Goal: Information Seeking & Learning: Learn about a topic

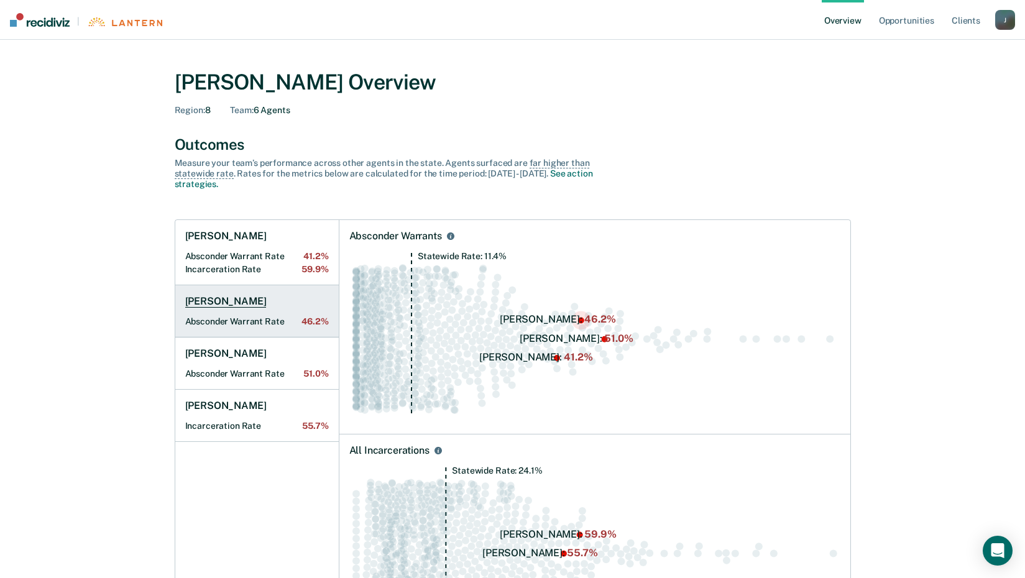
click at [244, 302] on h1 "[PERSON_NAME]" at bounding box center [225, 301] width 81 height 12
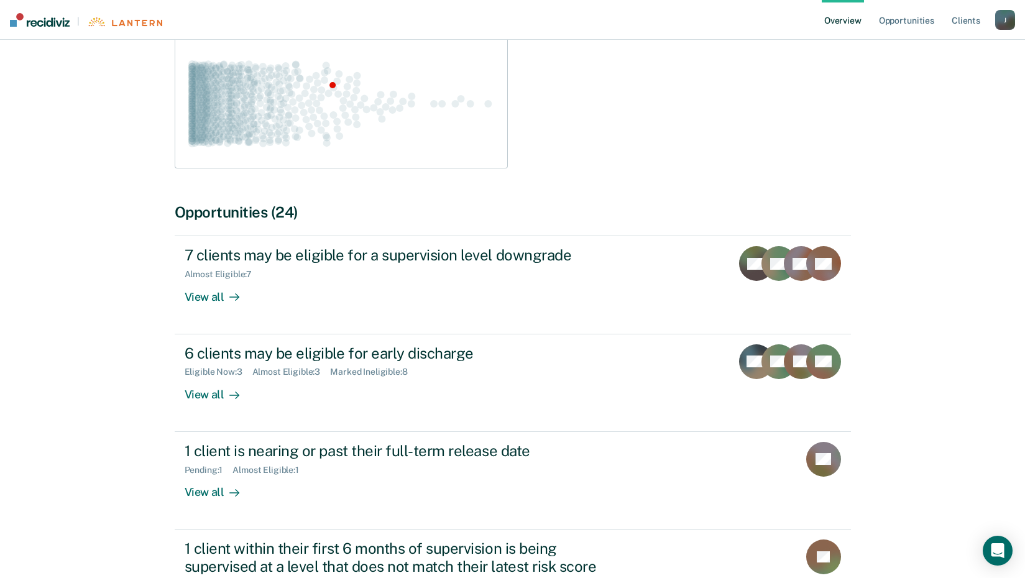
scroll to position [402, 0]
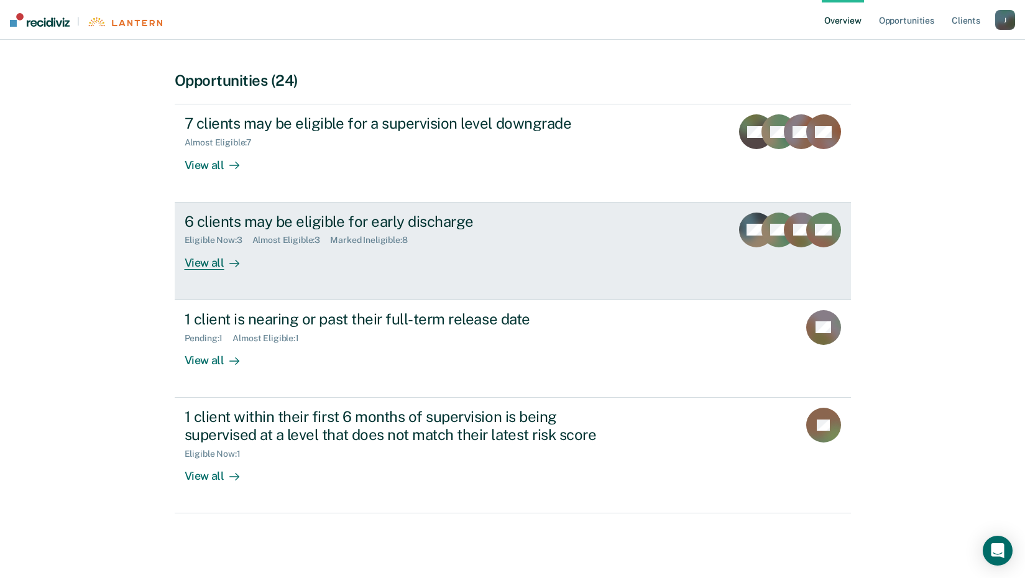
click at [203, 266] on div "View all" at bounding box center [220, 257] width 70 height 24
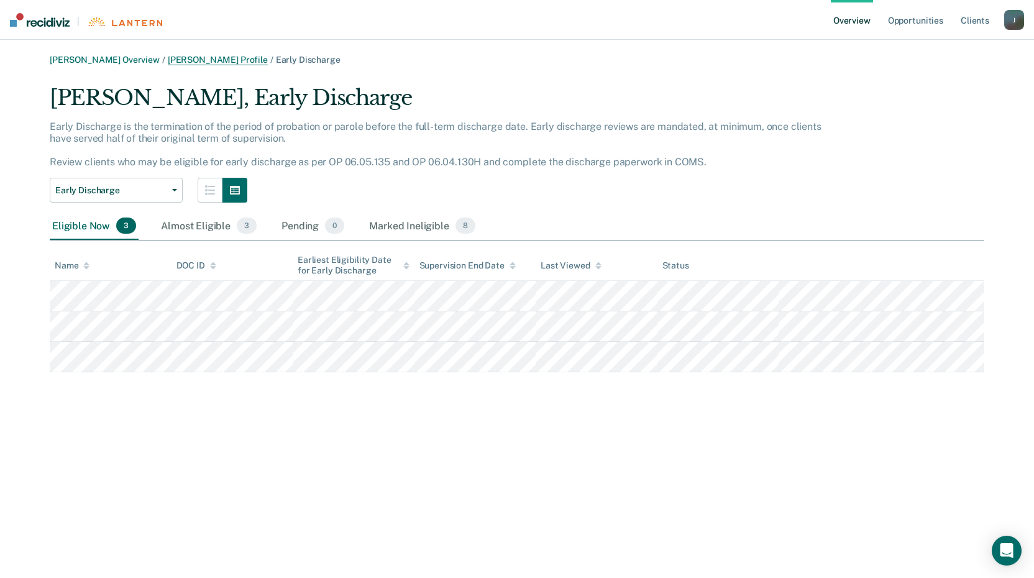
click at [222, 58] on link "[PERSON_NAME] Profile" at bounding box center [218, 60] width 100 height 11
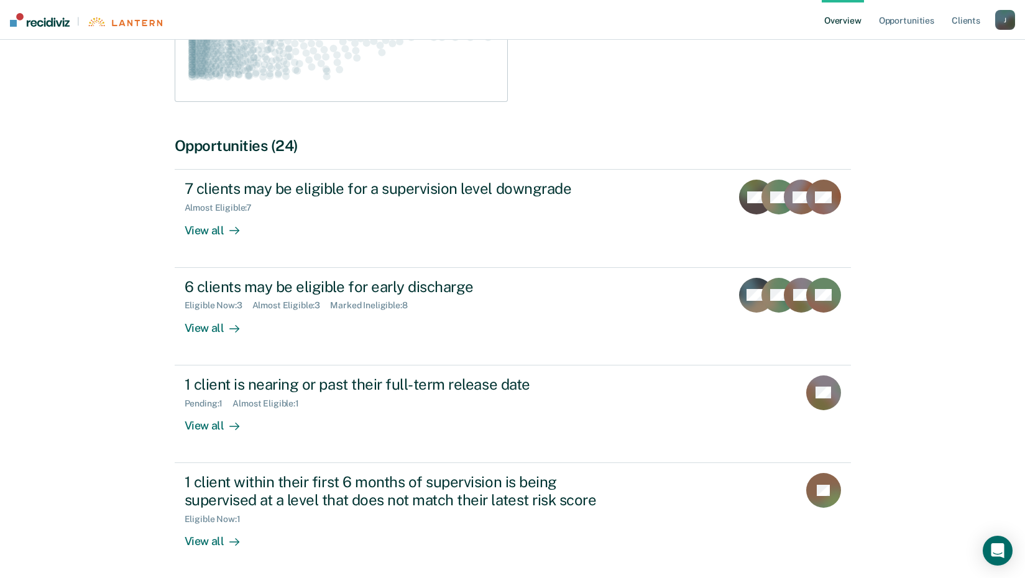
scroll to position [339, 0]
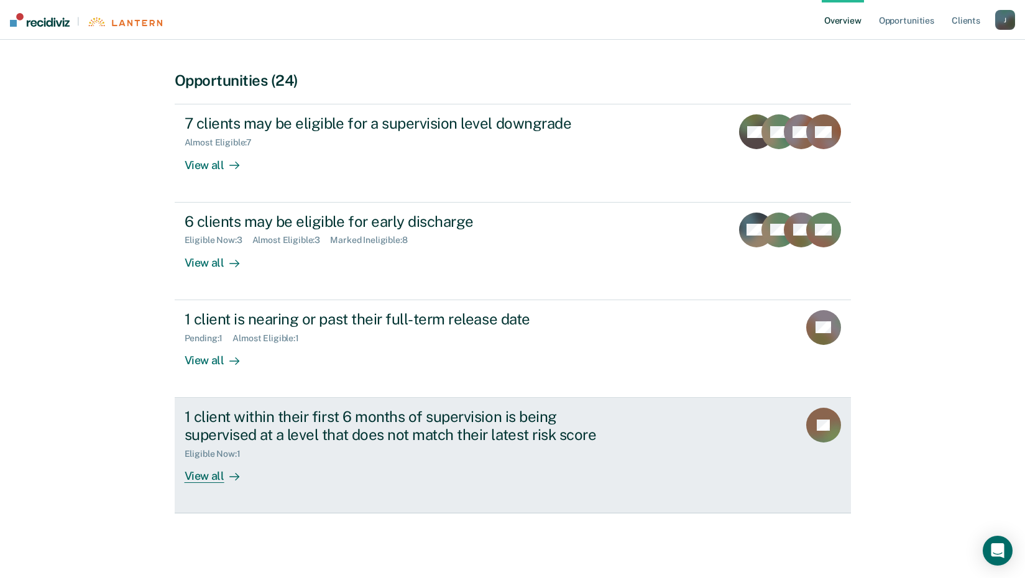
click at [209, 477] on div "View all" at bounding box center [220, 471] width 70 height 24
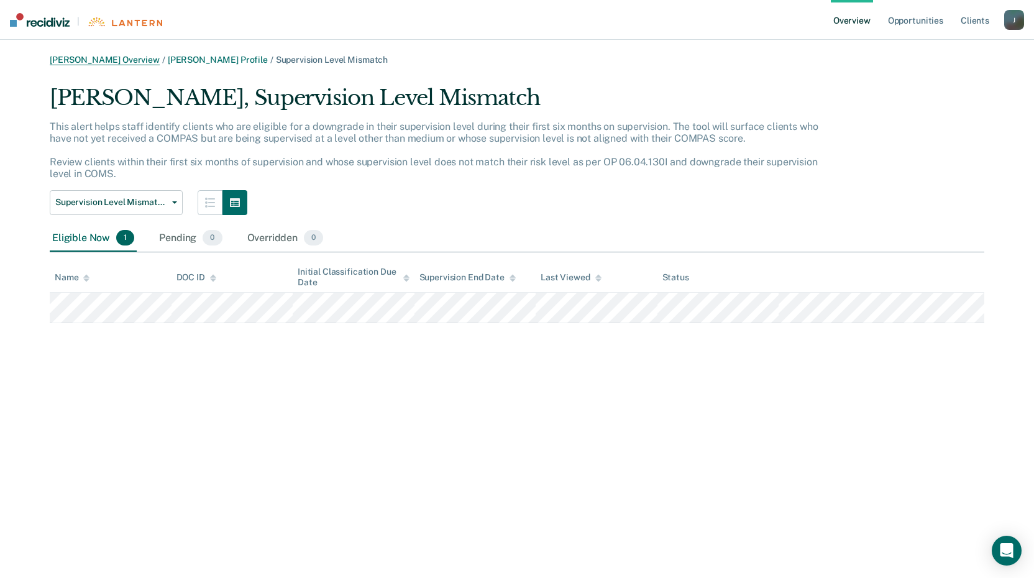
click at [119, 60] on link "[PERSON_NAME] Overview" at bounding box center [105, 60] width 110 height 11
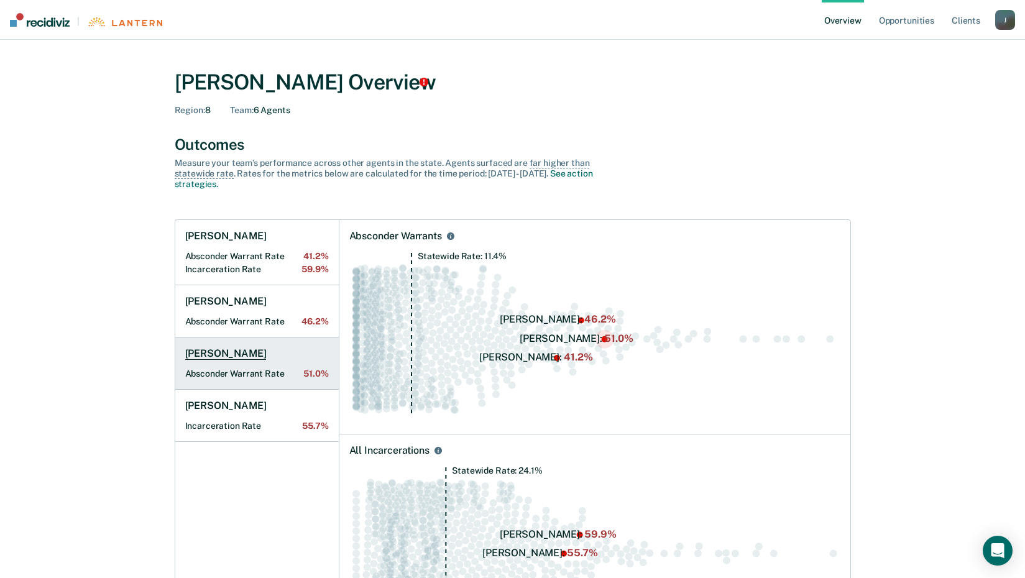
click at [241, 349] on h1 "[PERSON_NAME]" at bounding box center [225, 353] width 81 height 12
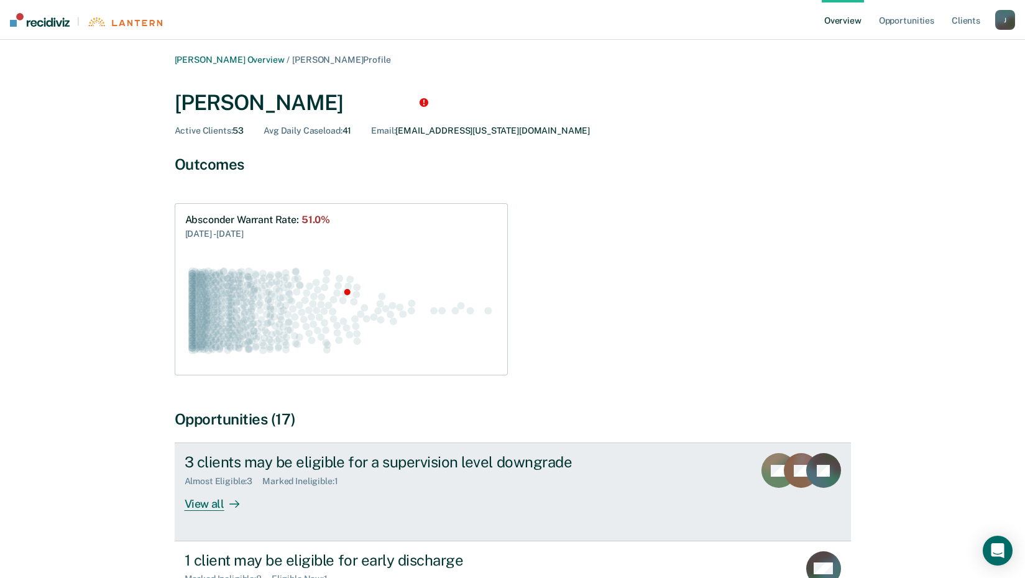
click at [212, 502] on div "View all" at bounding box center [220, 499] width 70 height 24
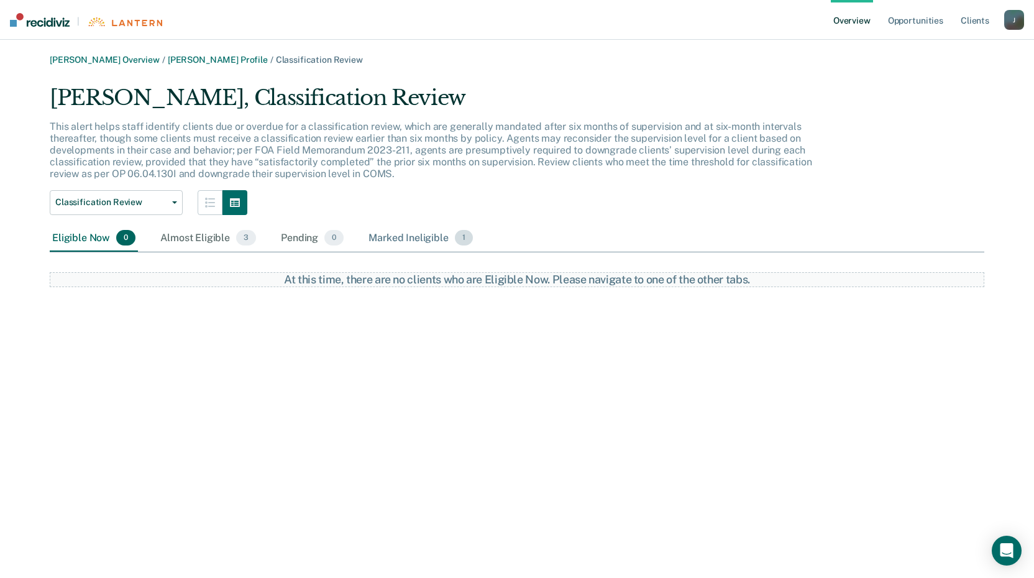
click at [413, 243] on div "Marked Ineligible 1" at bounding box center [420, 238] width 109 height 27
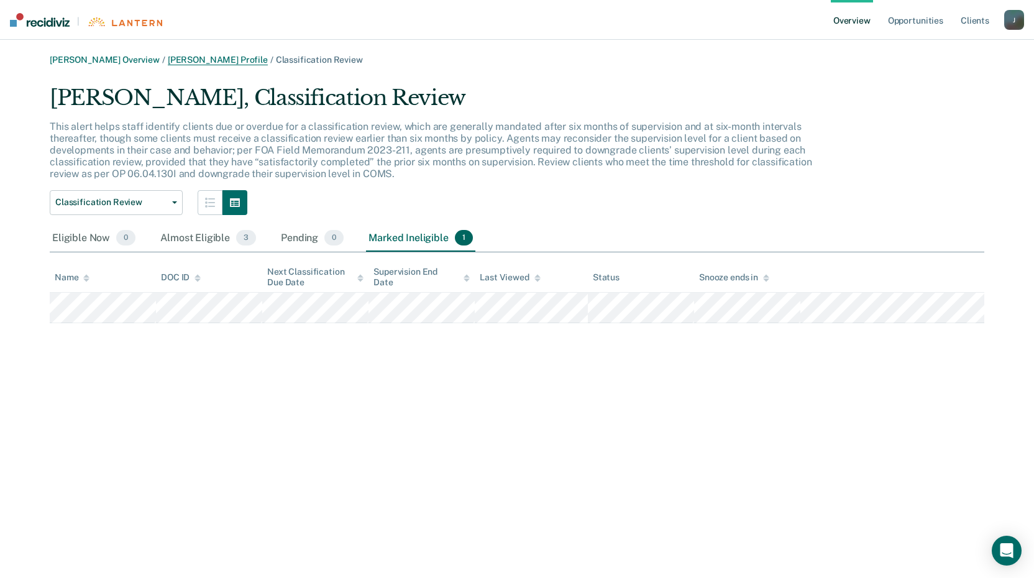
click at [226, 62] on link "[PERSON_NAME] Profile" at bounding box center [218, 60] width 100 height 11
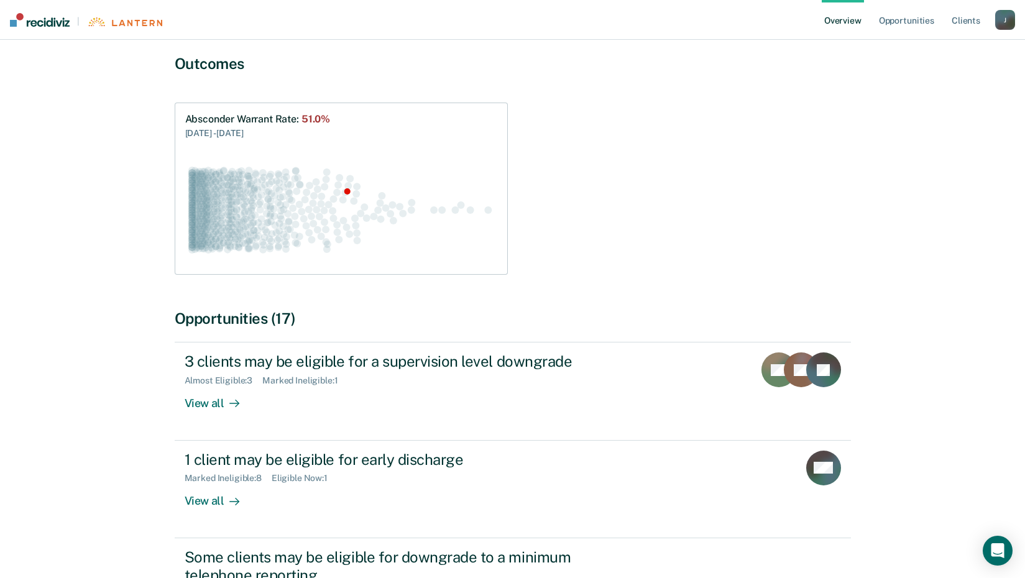
scroll to position [339, 0]
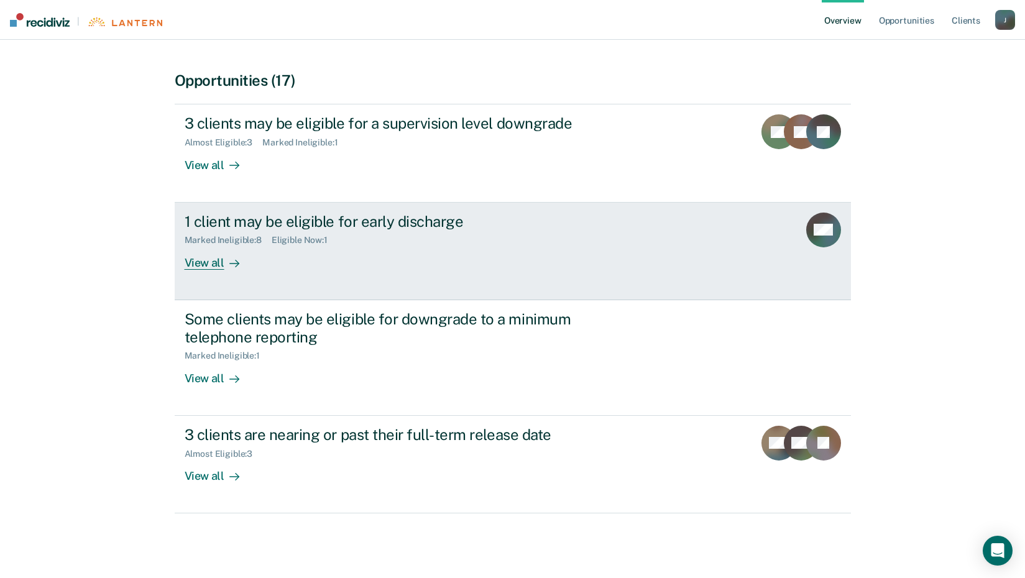
click at [208, 265] on div "View all" at bounding box center [220, 257] width 70 height 24
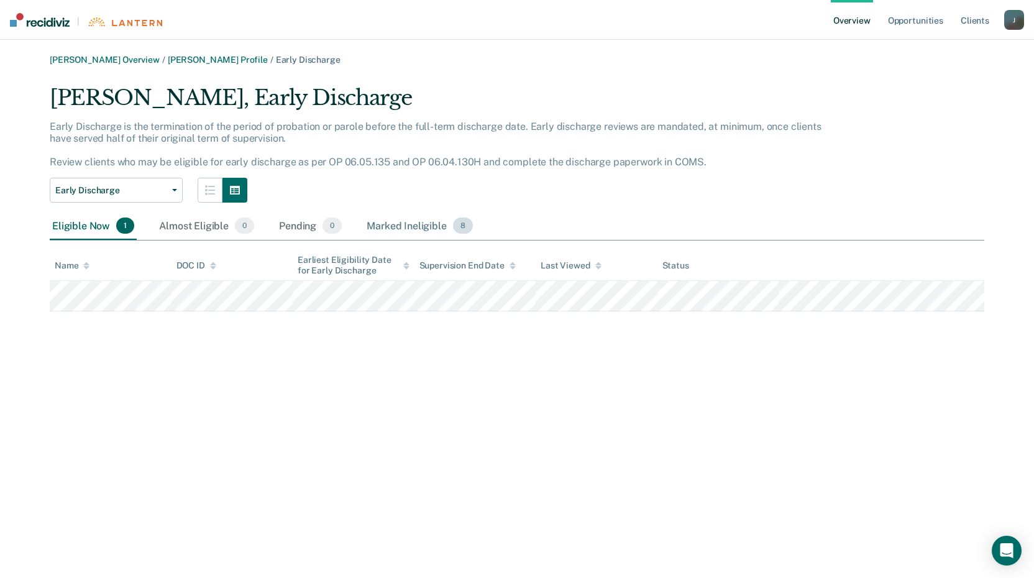
click at [413, 221] on div "Marked Ineligible 8" at bounding box center [419, 226] width 111 height 27
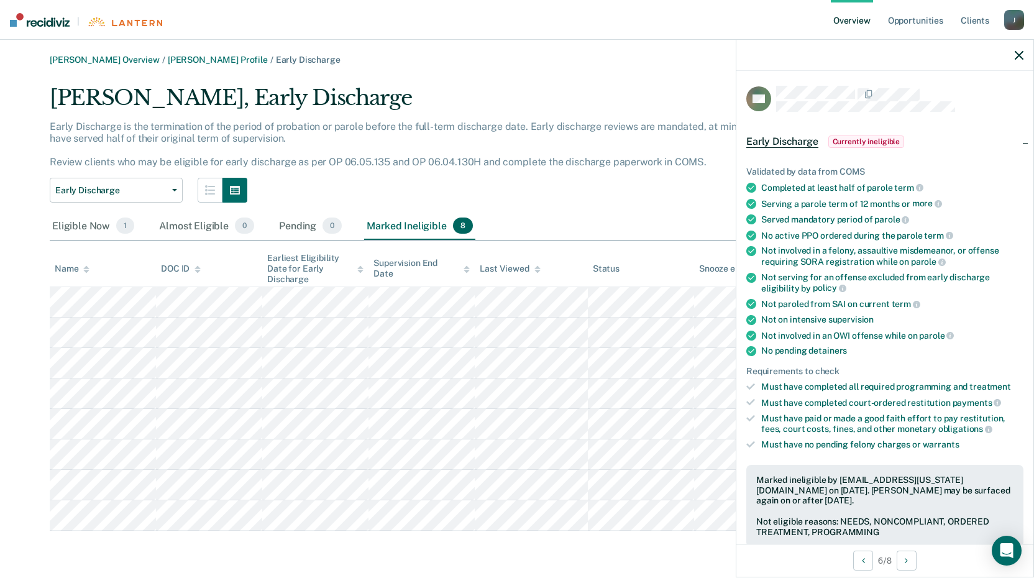
click at [1019, 57] on icon "button" at bounding box center [1019, 55] width 9 height 9
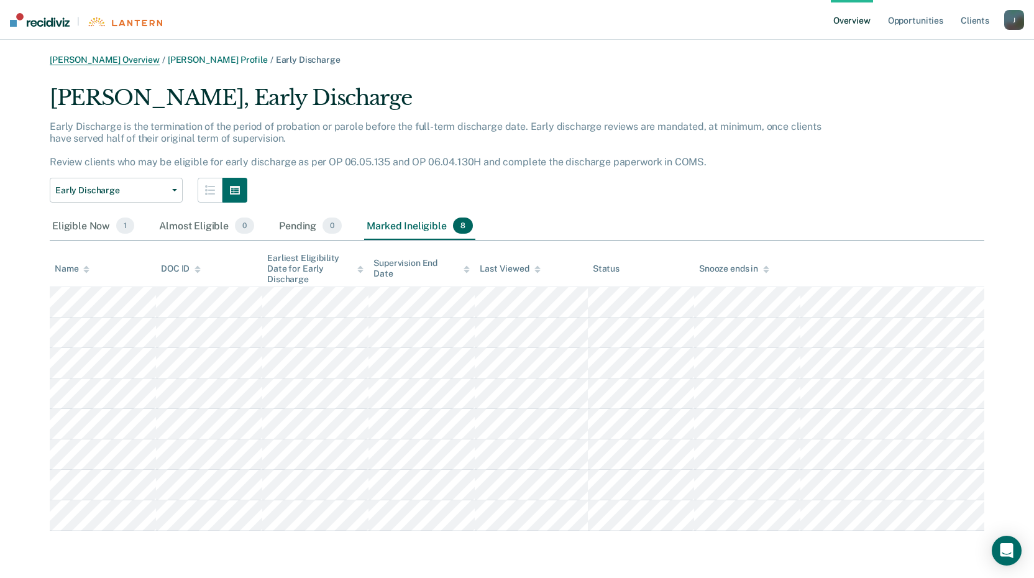
click at [135, 64] on link "[PERSON_NAME] Overview" at bounding box center [105, 60] width 110 height 11
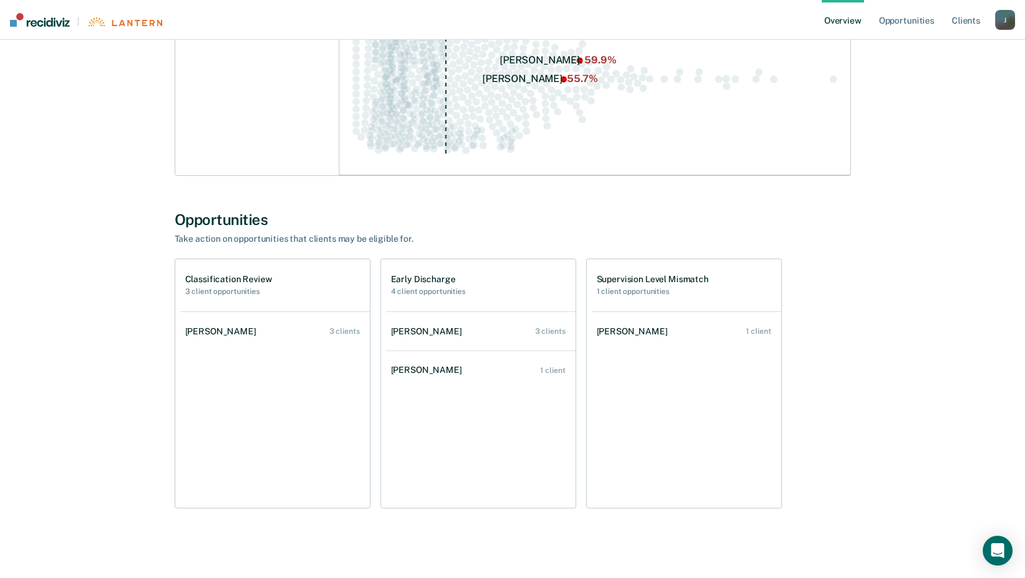
scroll to position [479, 0]
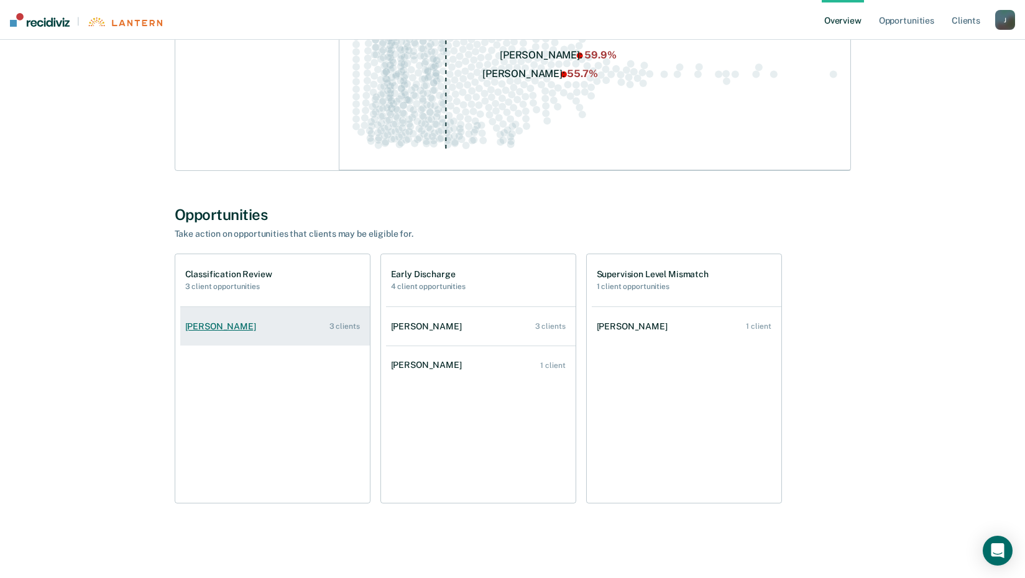
click at [234, 331] on div "[PERSON_NAME]" at bounding box center [223, 326] width 76 height 11
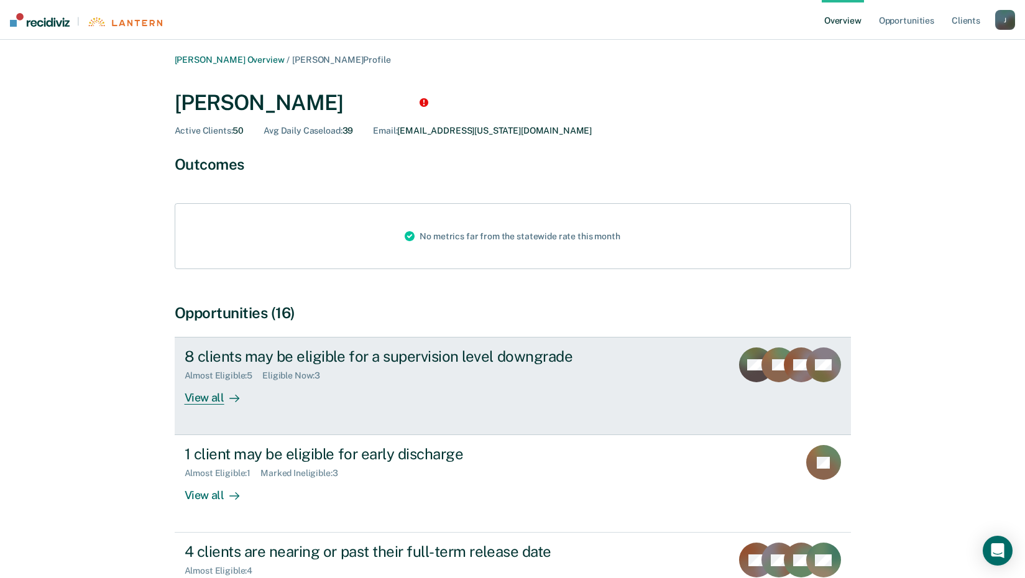
click at [211, 401] on div "View all" at bounding box center [220, 393] width 70 height 24
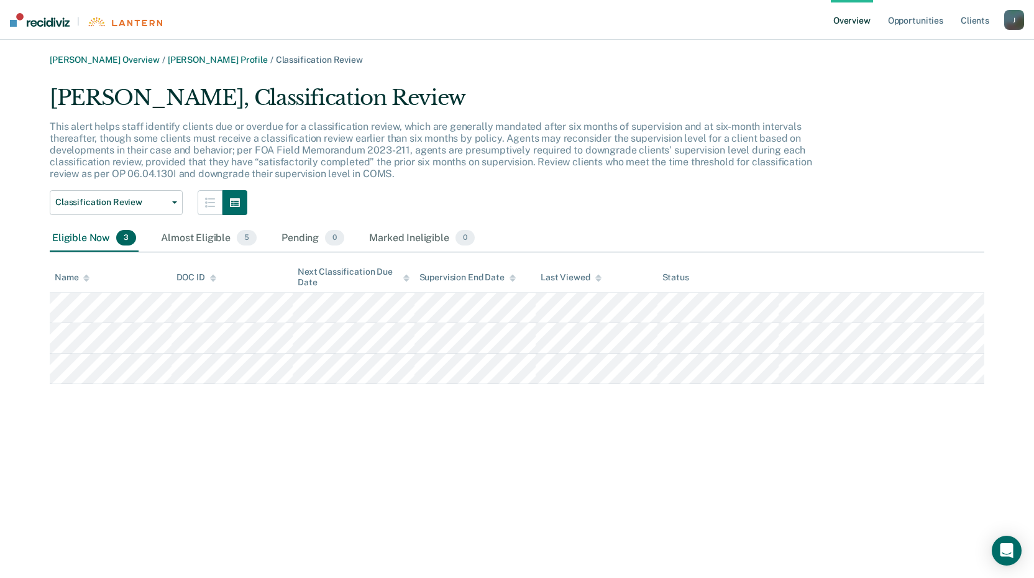
click at [241, 52] on main "[PERSON_NAME] Overview / [PERSON_NAME] Profile / Classification Review [PERSON_…" at bounding box center [517, 309] width 1034 height 538
click at [242, 62] on link "[PERSON_NAME] Profile" at bounding box center [218, 60] width 100 height 11
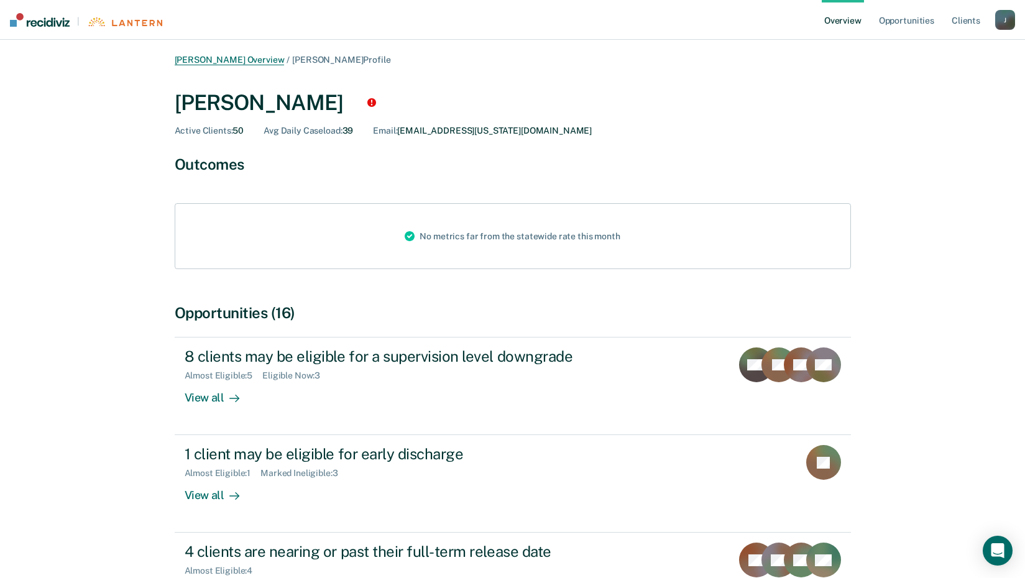
click at [259, 58] on link "[PERSON_NAME] Overview" at bounding box center [230, 60] width 110 height 11
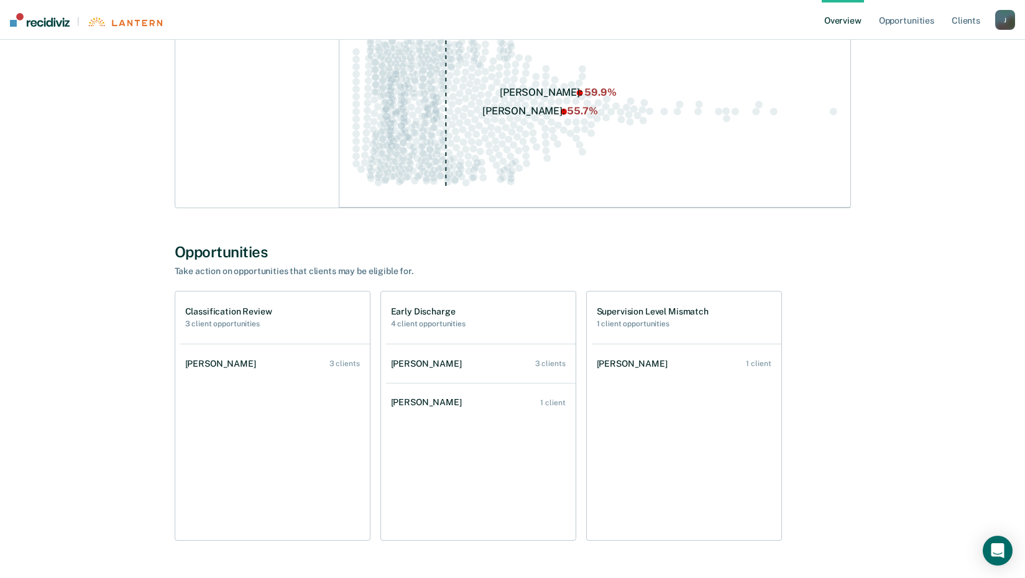
scroll to position [479, 0]
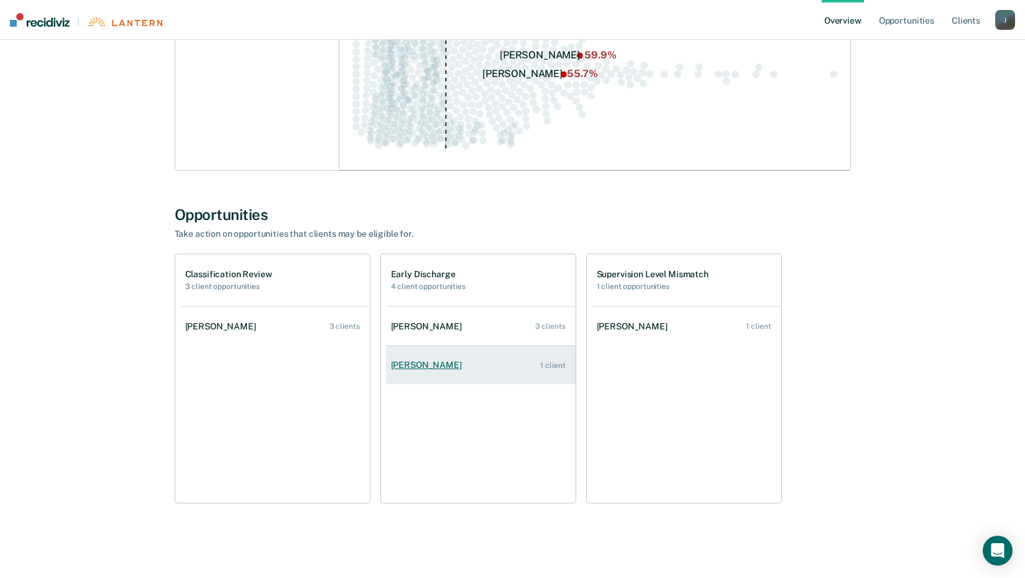
click at [447, 367] on div "[PERSON_NAME]" at bounding box center [429, 365] width 76 height 11
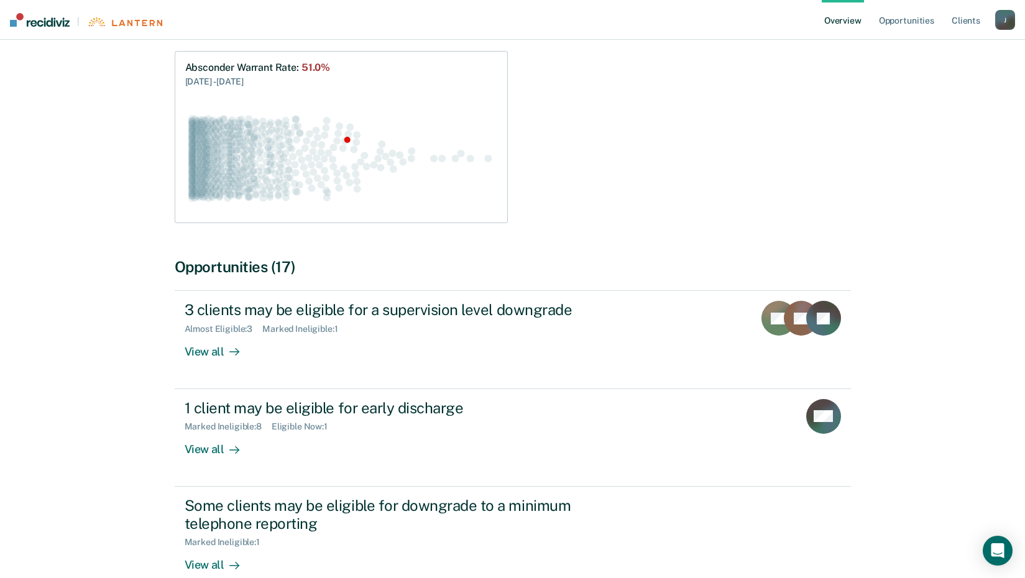
scroll to position [171, 0]
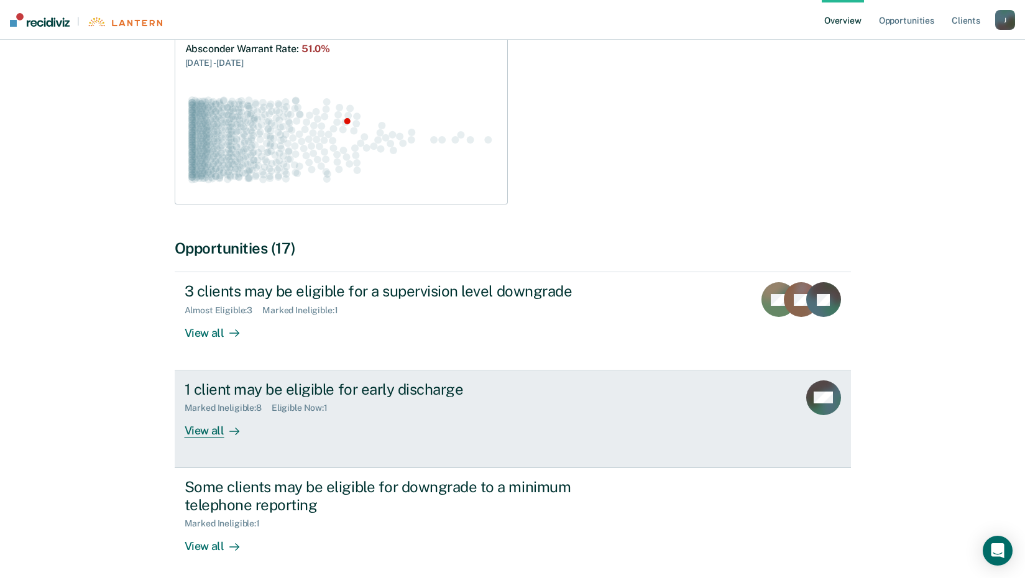
click at [201, 440] on link "1 client may be eligible for early discharge Marked Ineligible : 8 Eligible Now…" at bounding box center [513, 419] width 676 height 98
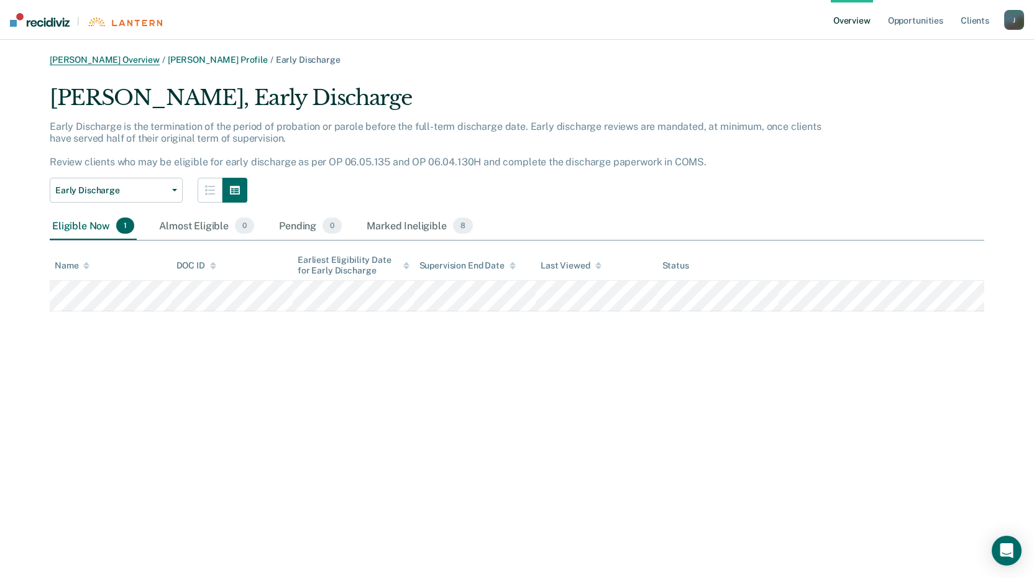
click at [120, 55] on link "[PERSON_NAME] Overview" at bounding box center [105, 60] width 110 height 11
